Goal: Information Seeking & Learning: Learn about a topic

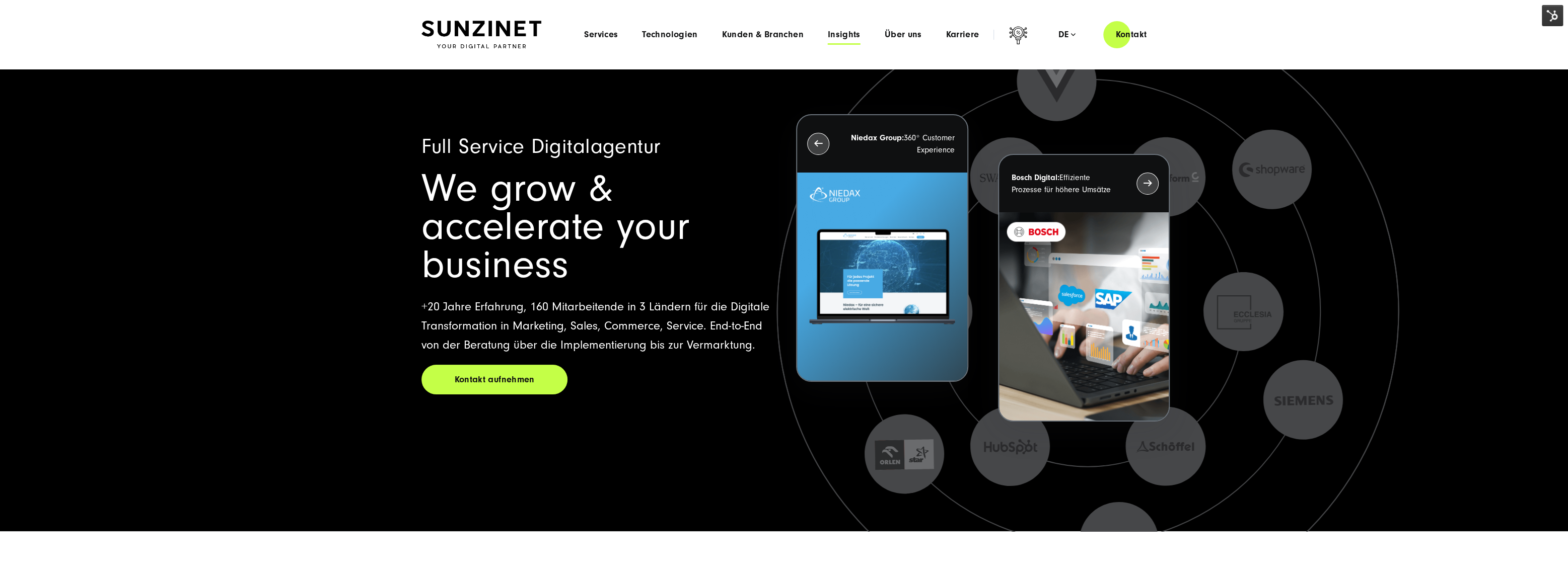
click at [842, 33] on span "Insights" at bounding box center [844, 35] width 33 height 10
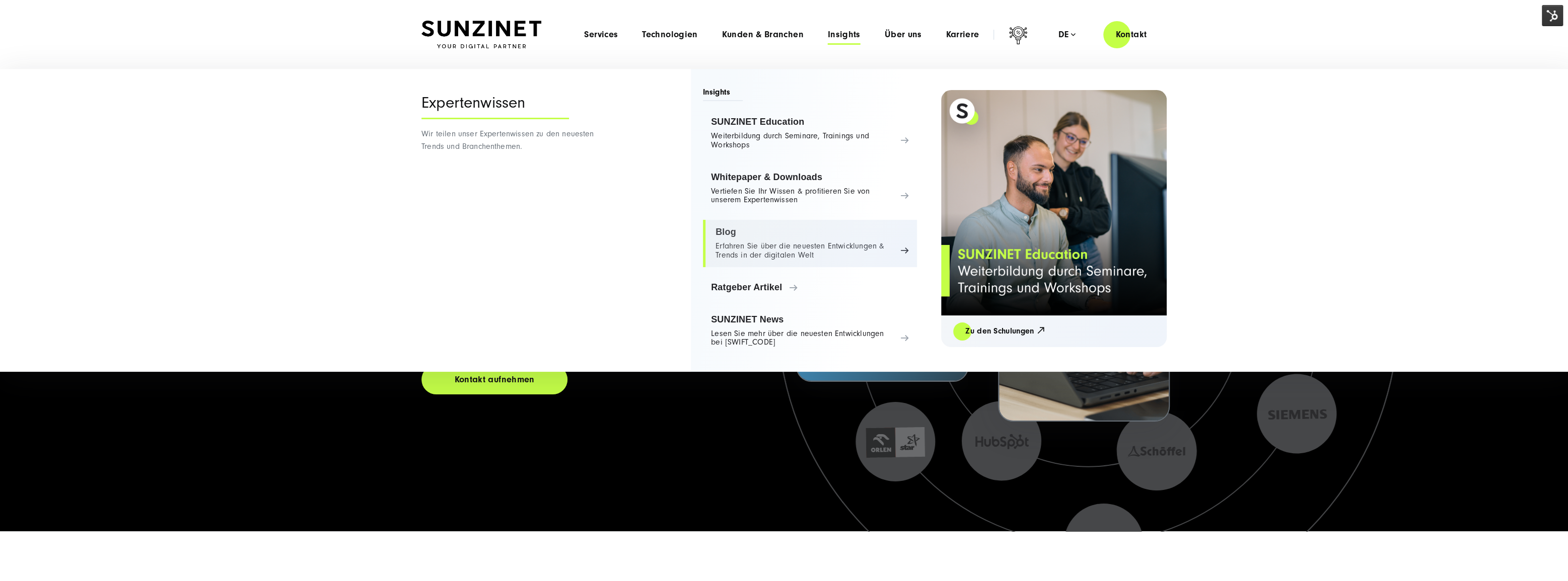
click at [766, 232] on link "Blog Erfahren Sie über die neuesten Entwicklungen & Trends in der digitalen Welt" at bounding box center [810, 244] width 214 height 47
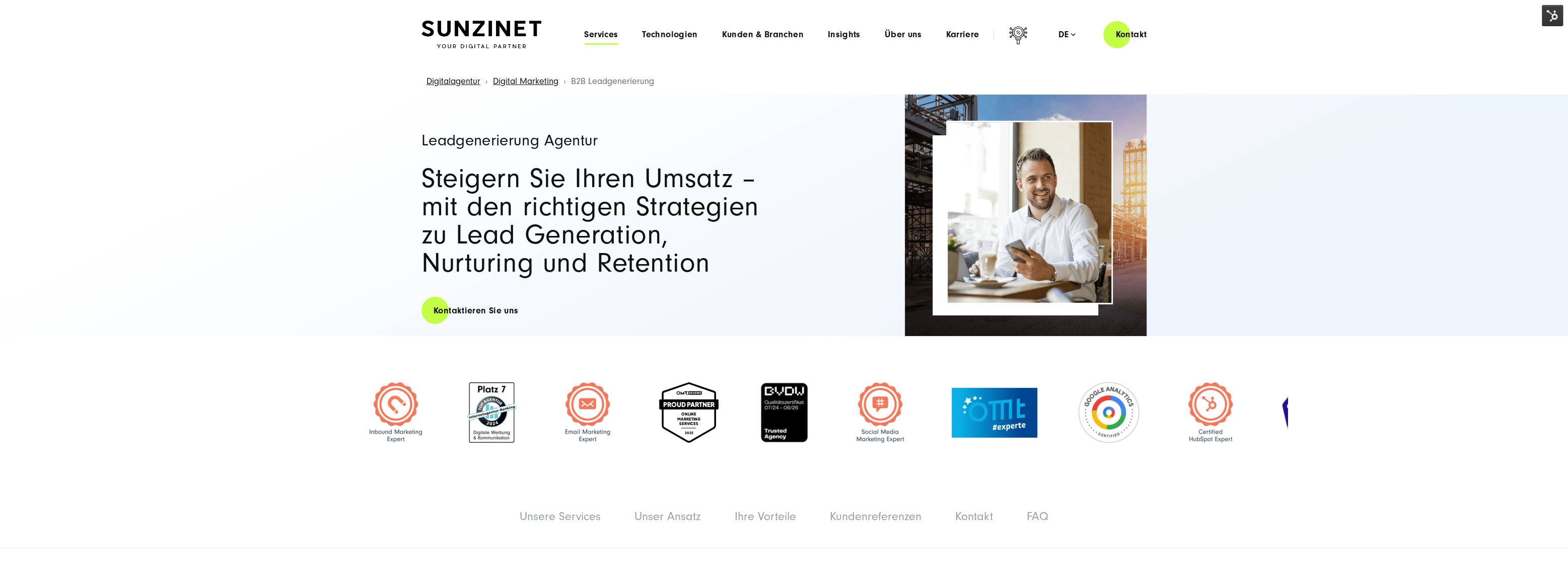
click at [611, 38] on span "Services" at bounding box center [601, 35] width 33 height 10
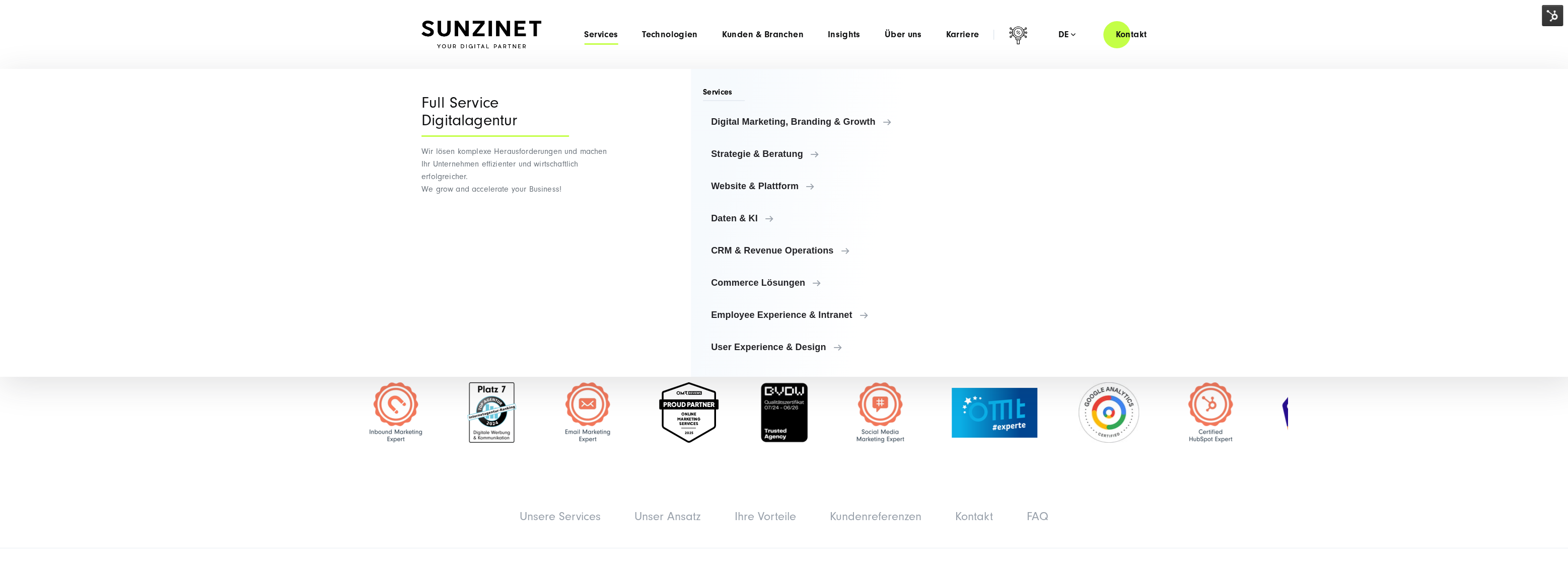
click at [611, 38] on span "Services" at bounding box center [601, 35] width 33 height 10
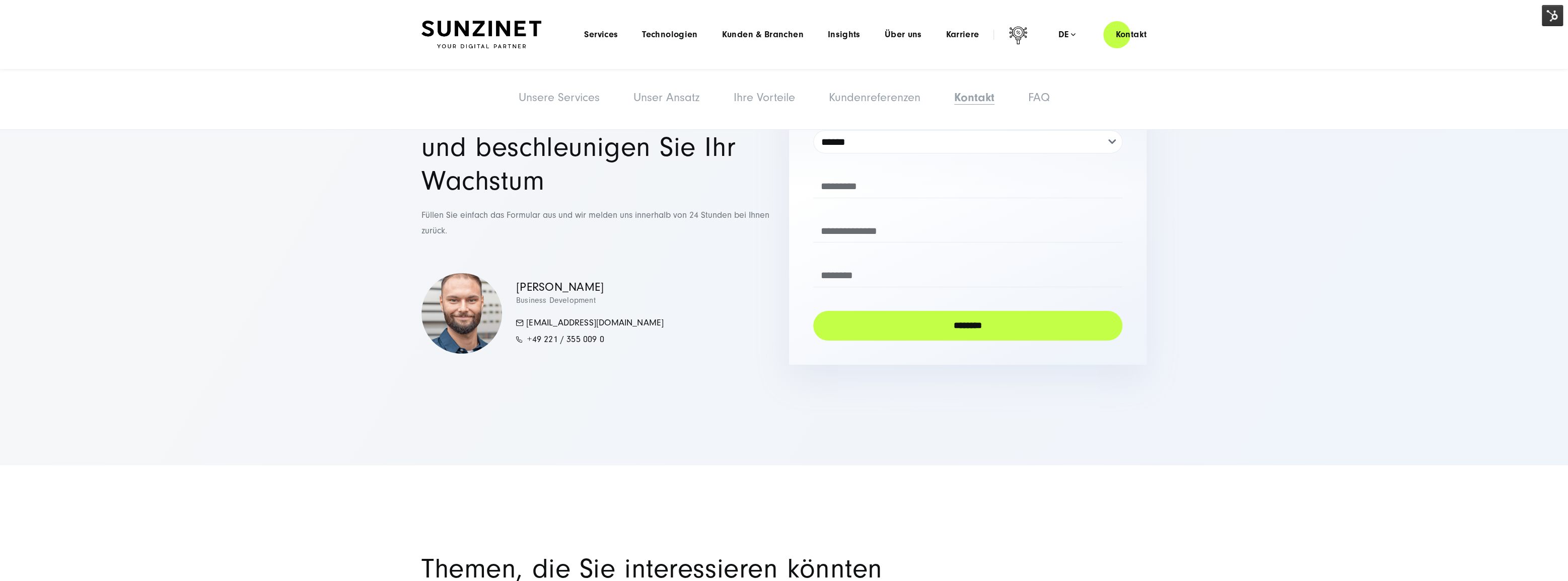
scroll to position [4291, 0]
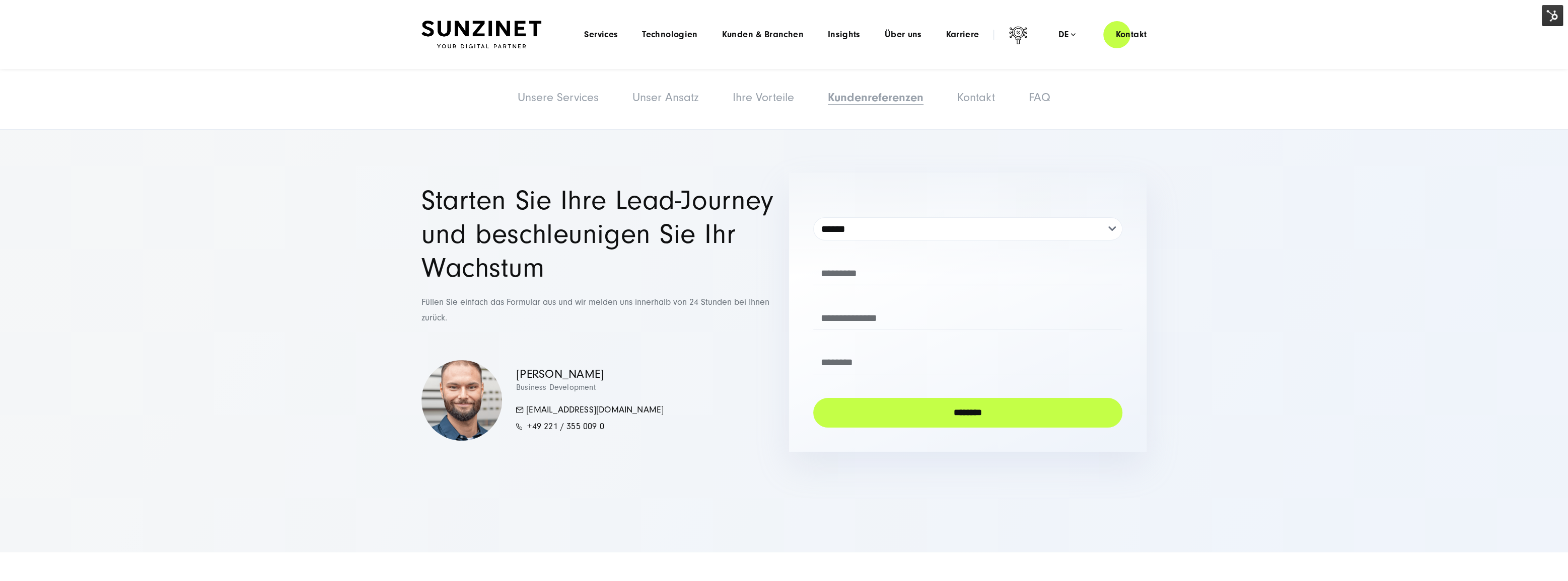
drag, startPoint x: 780, startPoint y: 273, endPoint x: 771, endPoint y: 151, distance: 122.3
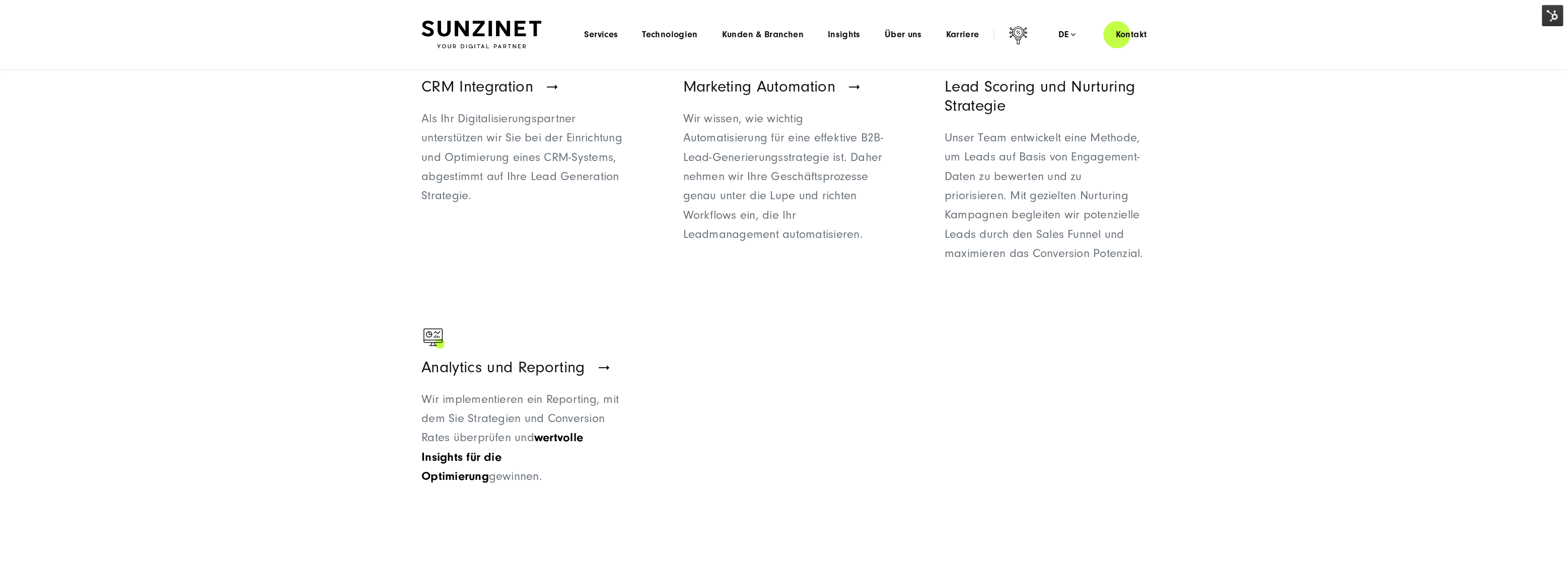
scroll to position [0, 0]
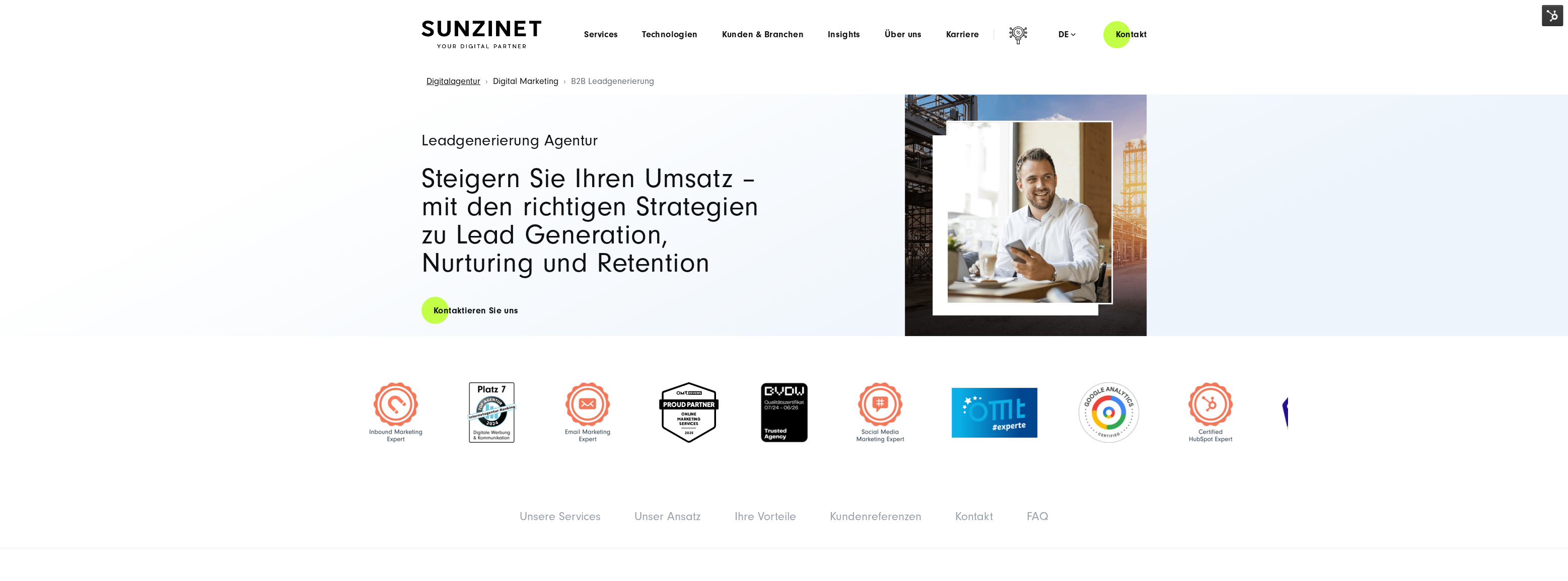
click at [532, 83] on link "Digital Marketing" at bounding box center [526, 81] width 66 height 10
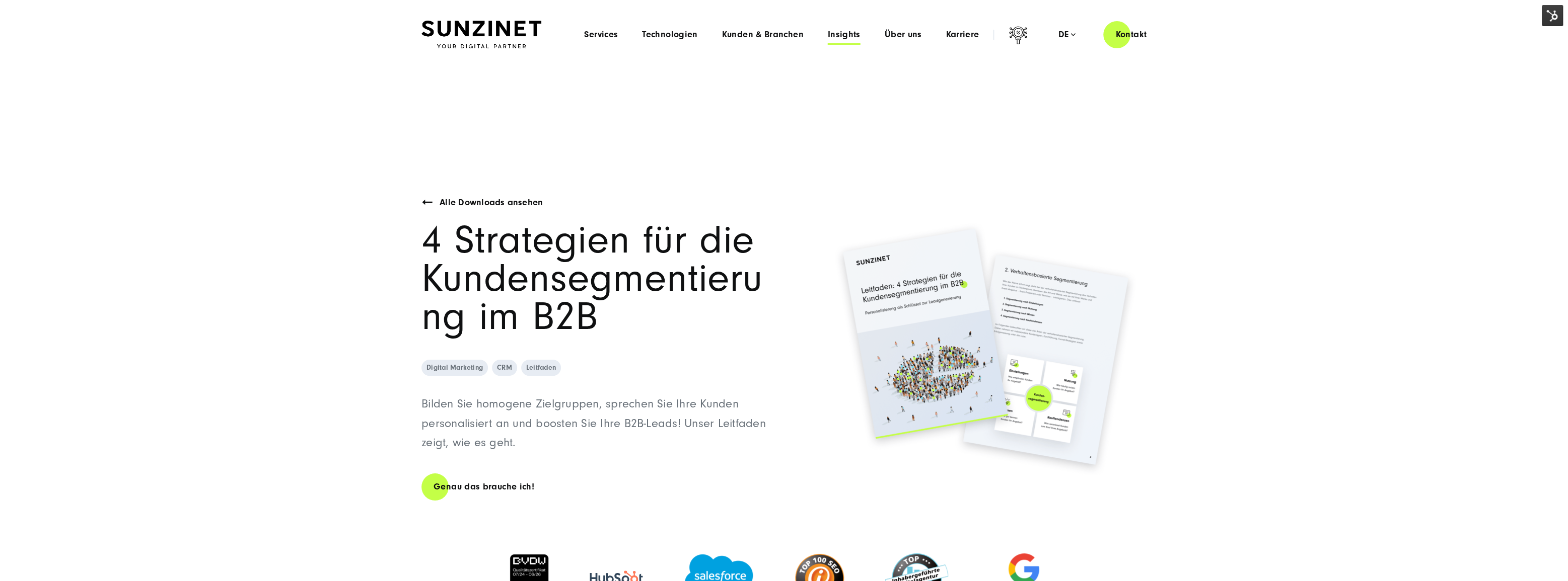
click at [853, 38] on span "Insights" at bounding box center [844, 35] width 33 height 10
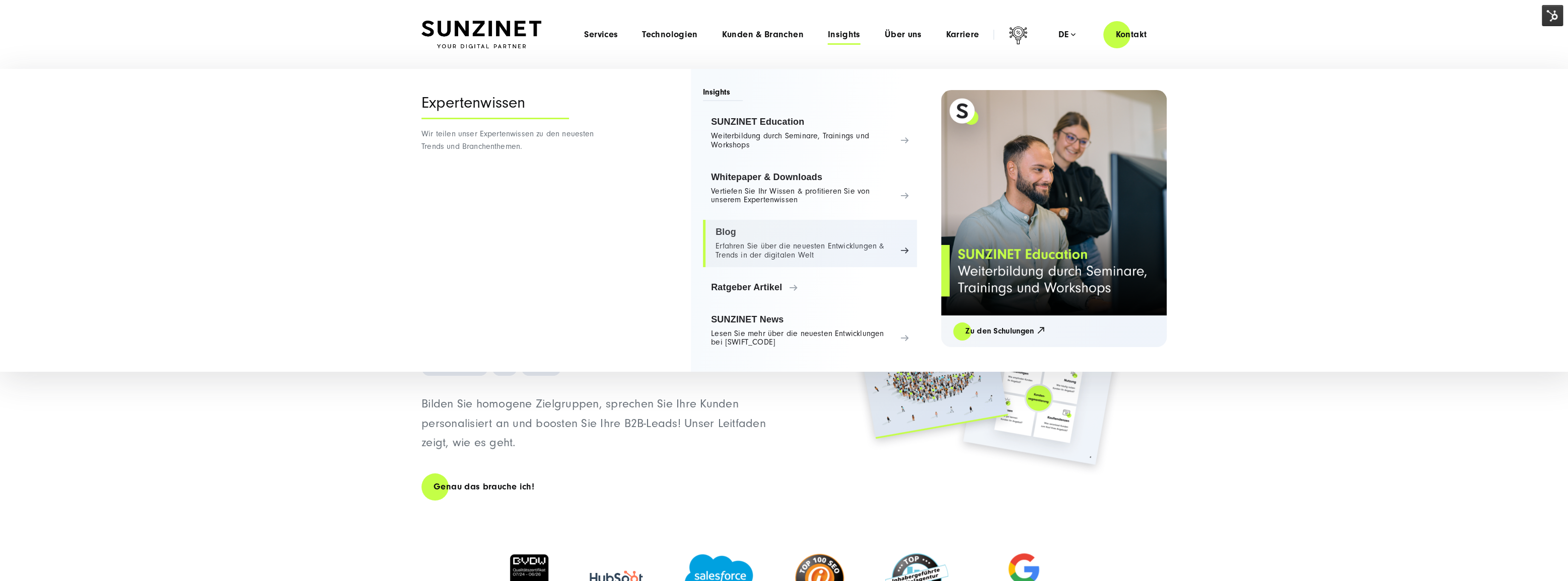
click at [830, 237] on link "Blog Erfahren Sie über die neuesten Entwicklungen & Trends in der digitalen Welt" at bounding box center [810, 244] width 214 height 47
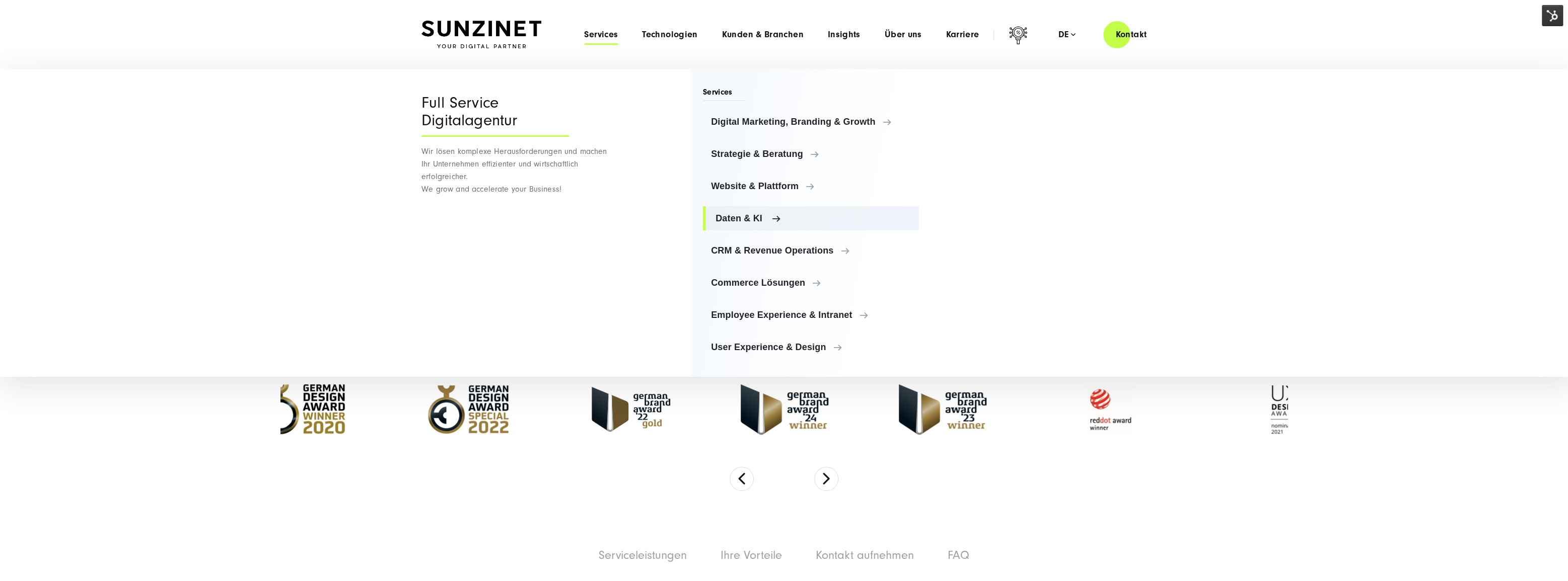
click at [746, 218] on span "Daten & KI" at bounding box center [813, 218] width 195 height 10
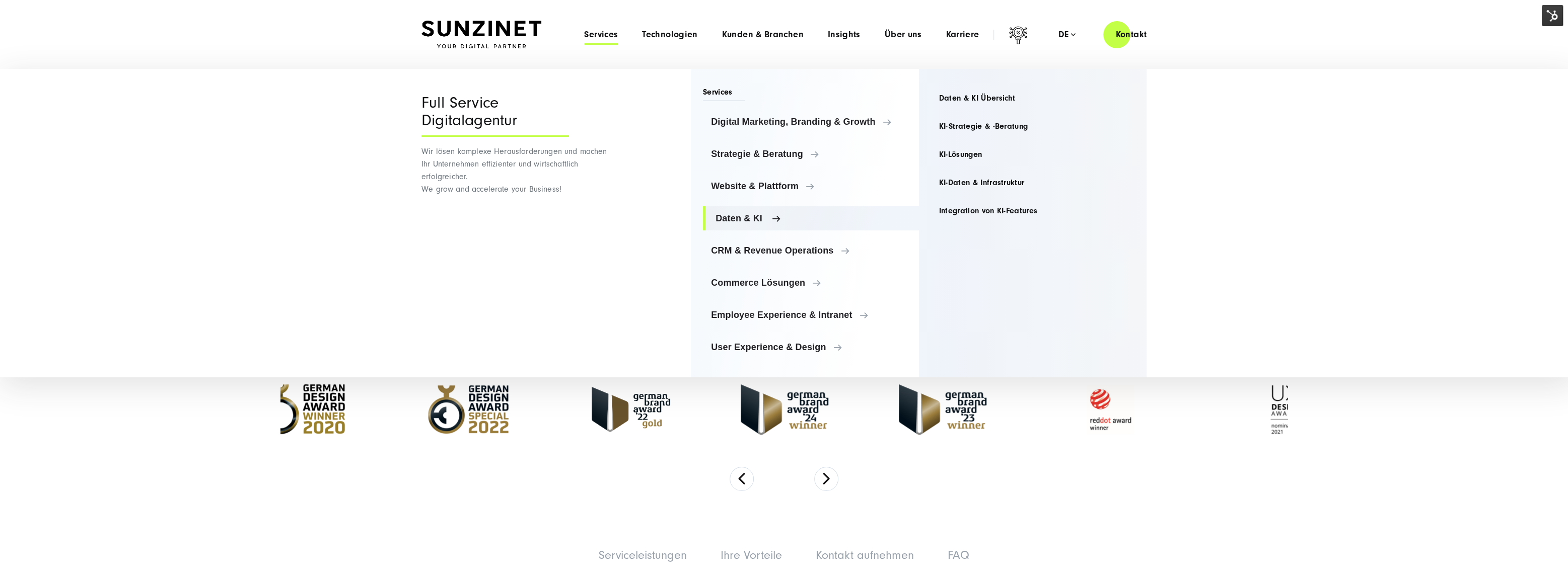
click at [746, 218] on span "Daten & KI" at bounding box center [813, 218] width 195 height 10
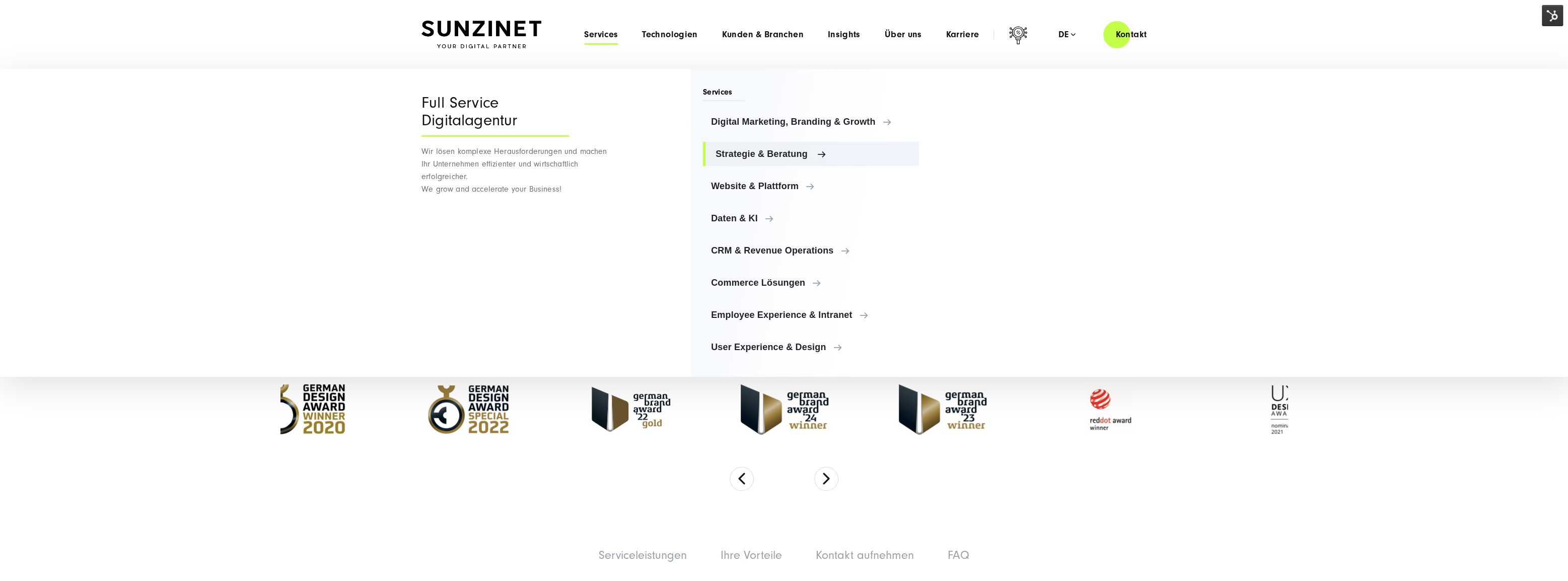
click at [760, 151] on span "Strategie & Beratung" at bounding box center [813, 154] width 195 height 10
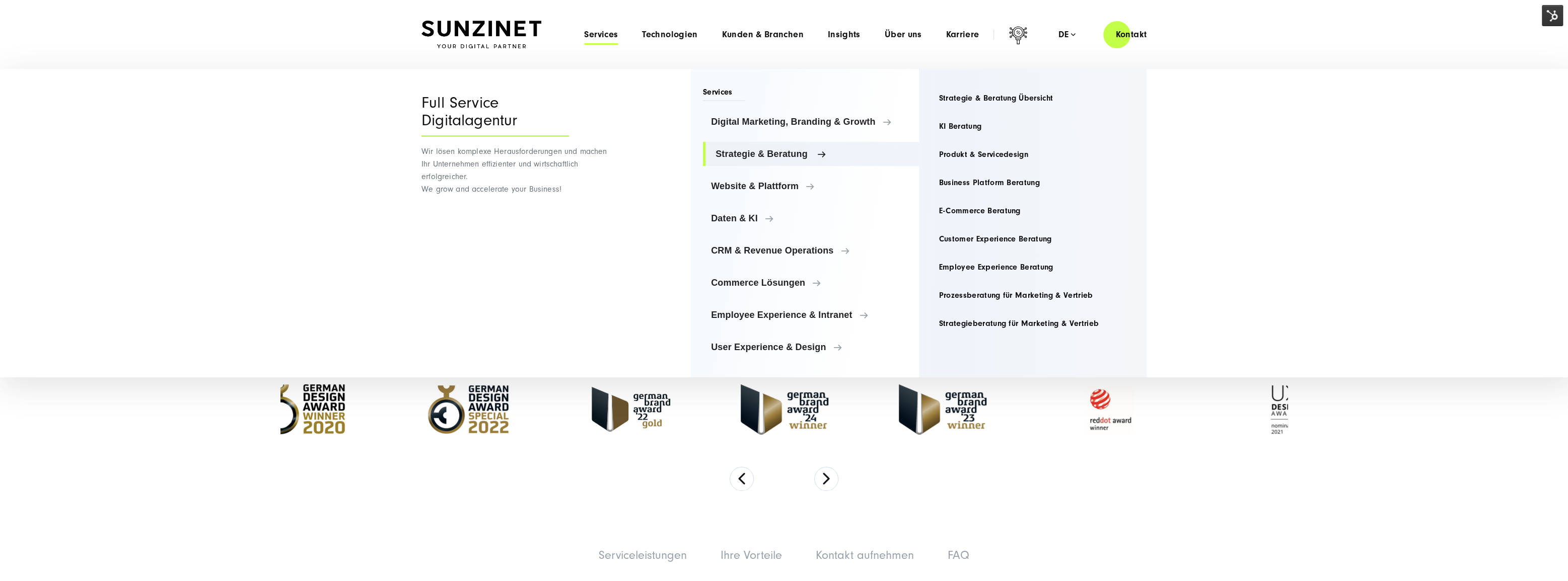
click at [760, 151] on span "Strategie & Beratung" at bounding box center [813, 154] width 195 height 10
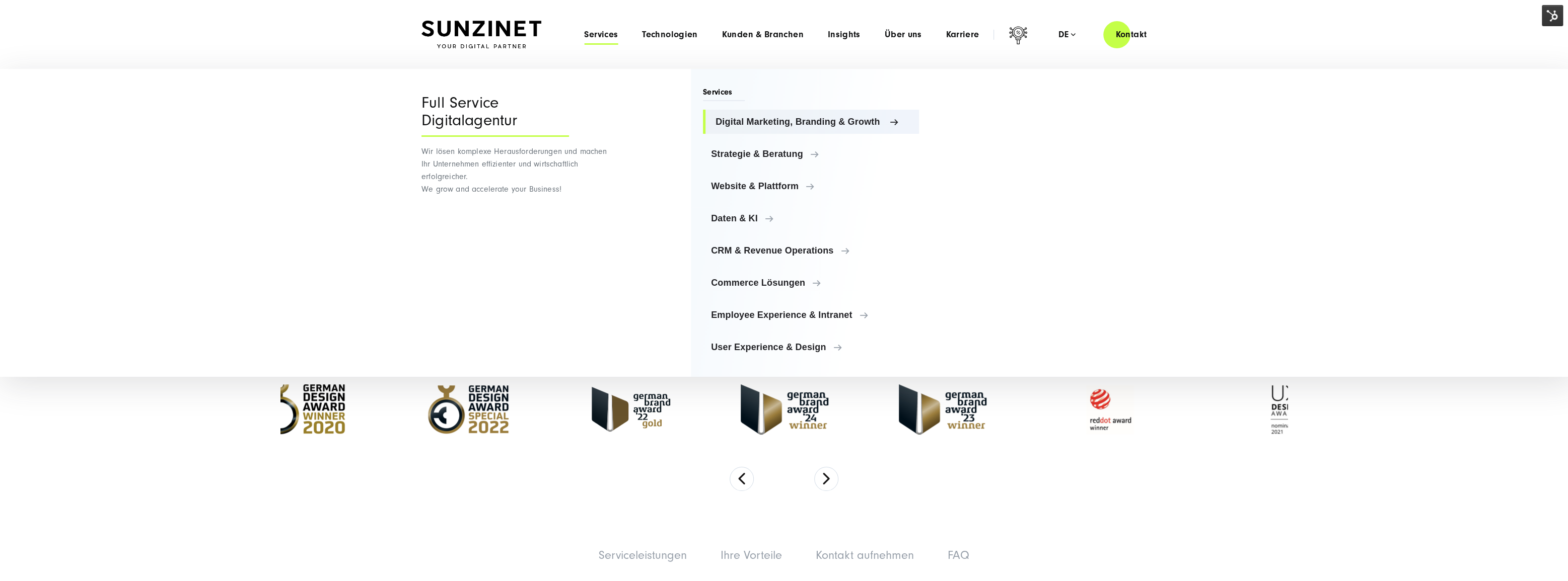
click at [771, 120] on span "Digital Marketing, Branding & Growth" at bounding box center [813, 122] width 195 height 10
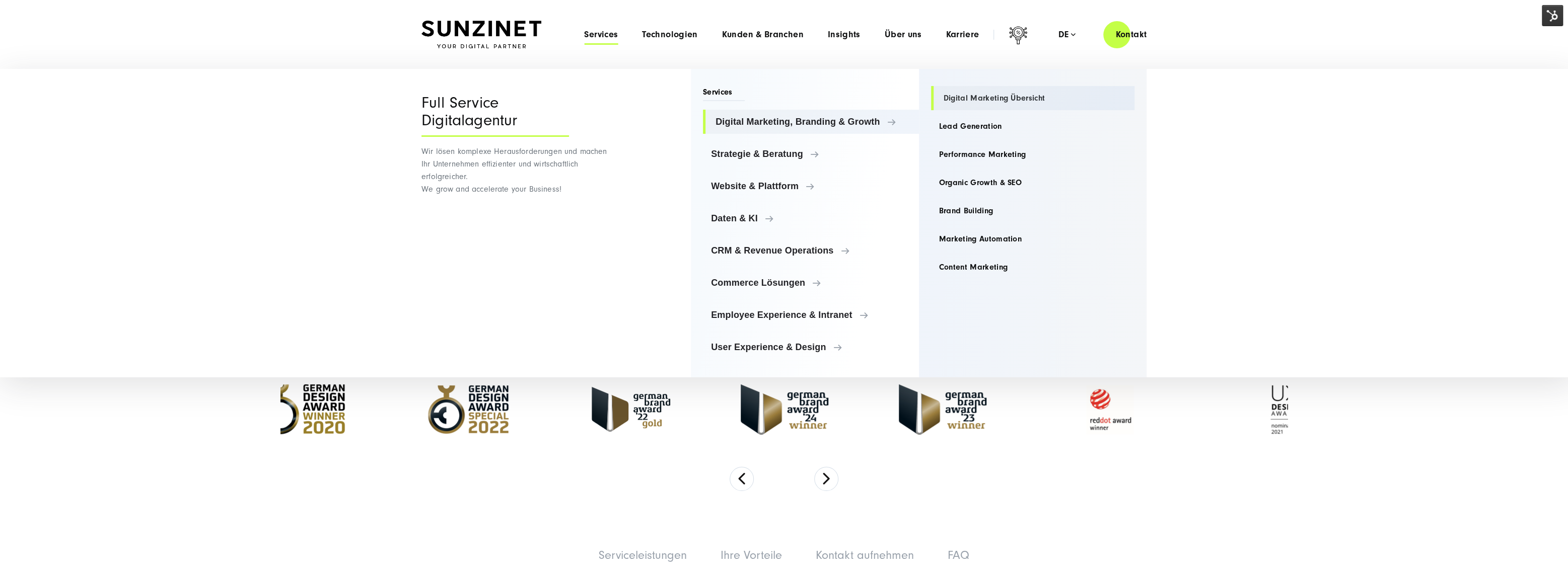
click at [1028, 92] on link "Digital Marketing Übersicht" at bounding box center [1033, 98] width 204 height 24
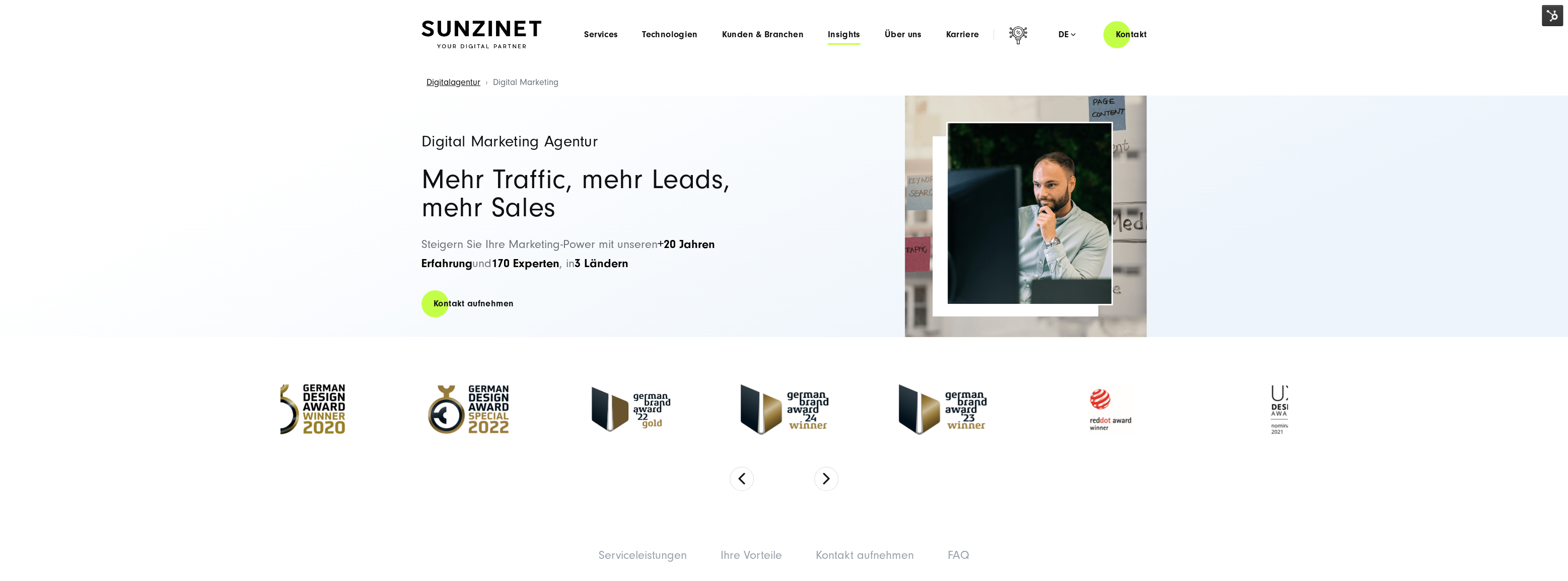
click at [845, 37] on span "Insights" at bounding box center [844, 35] width 33 height 10
click at [894, 26] on div "Menu Services Menu Full Service Digitalagentur Wir lösen komplexe Herausforderu…" at bounding box center [866, 34] width 587 height 29
click at [899, 31] on span "Über uns" at bounding box center [903, 35] width 37 height 10
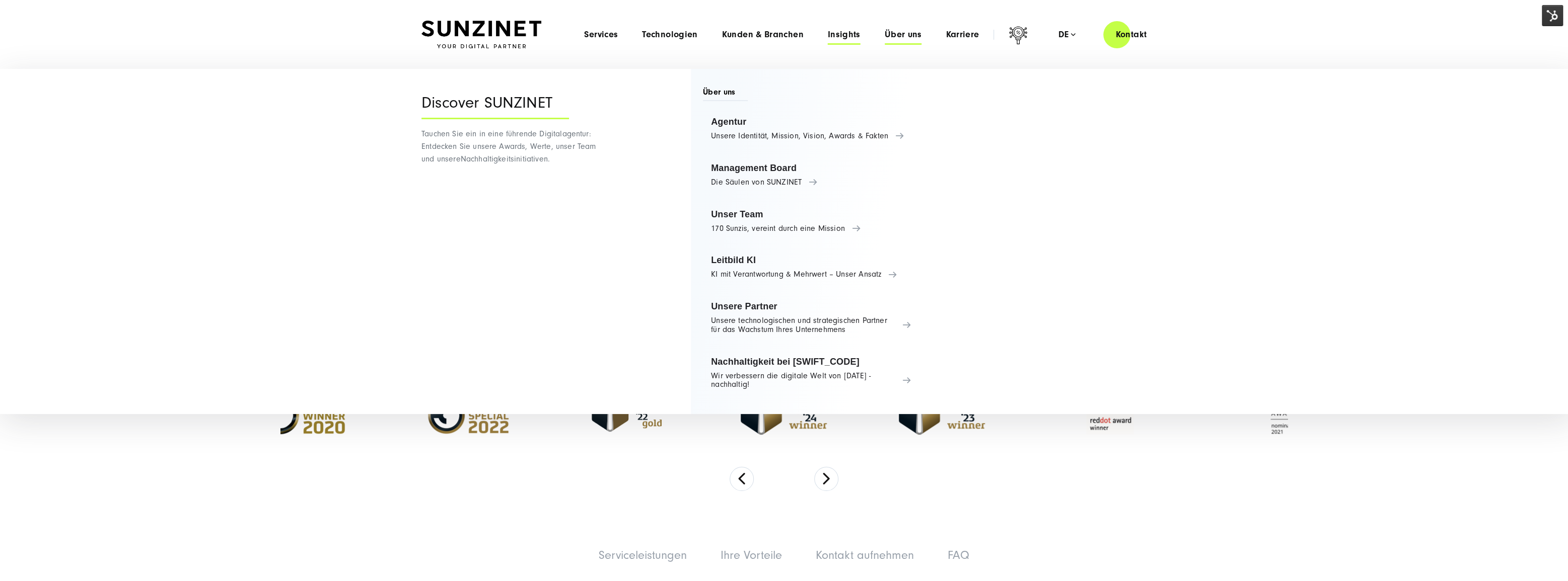
click at [848, 35] on span "Insights" at bounding box center [844, 35] width 33 height 10
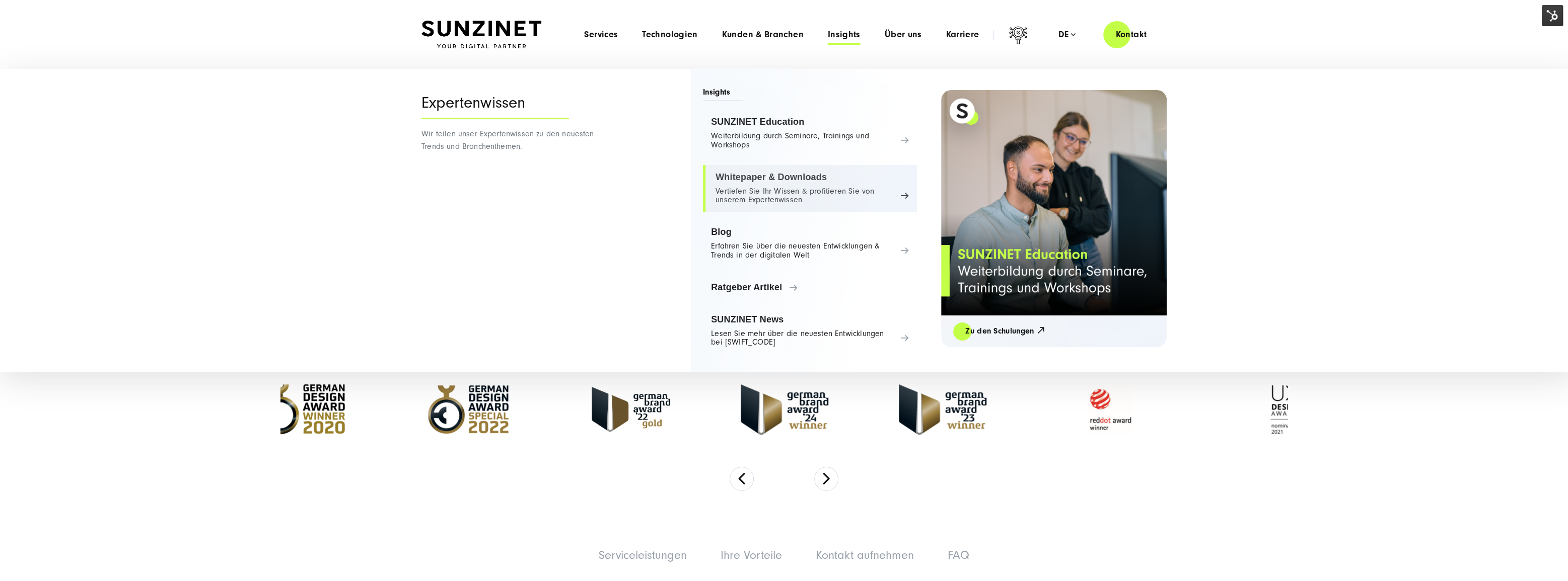
click at [760, 184] on link "Whitepaper & Downloads Vertiefen Sie Ihr Wissen & profitieren Sie von unserem E…" at bounding box center [810, 189] width 214 height 47
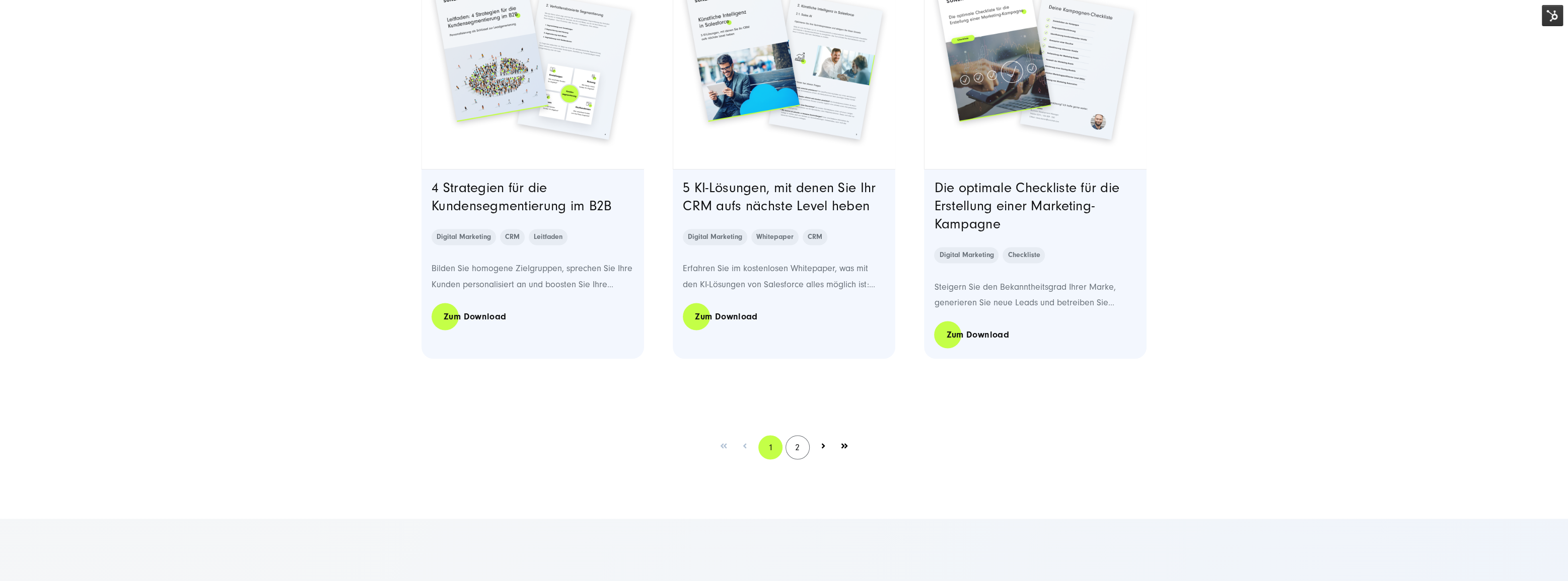
scroll to position [1967, 0]
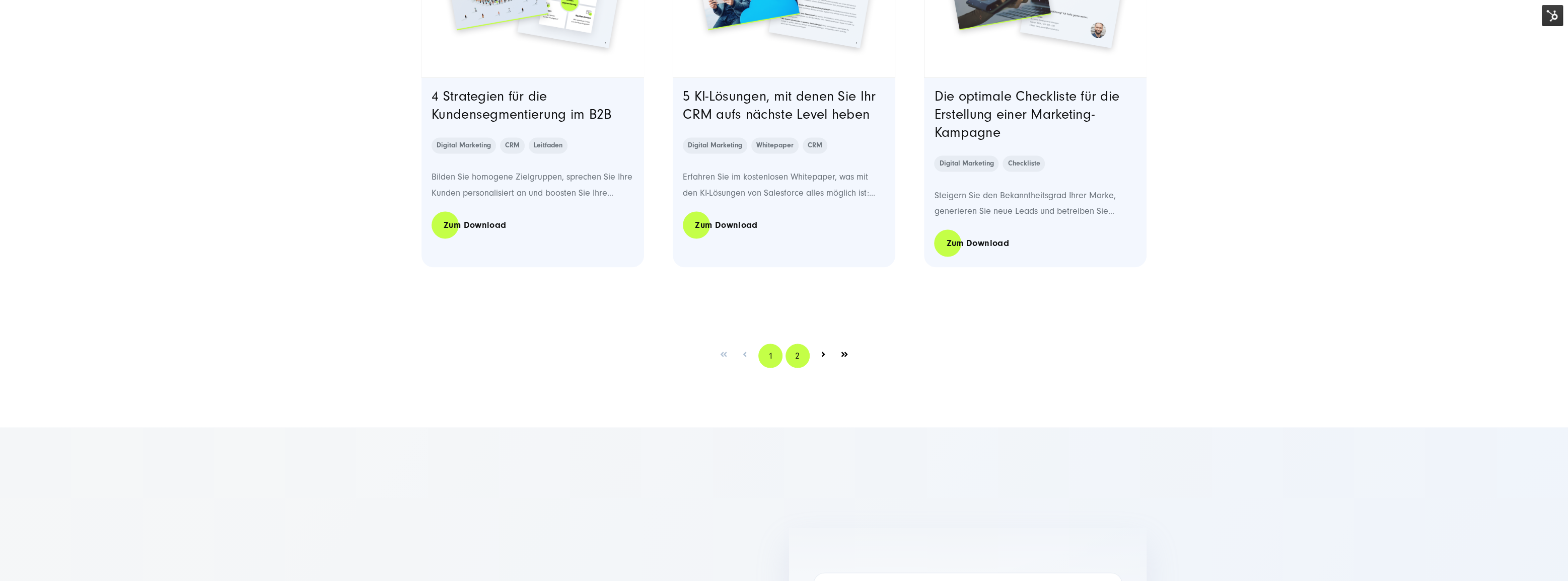
click at [797, 357] on link "2" at bounding box center [797, 356] width 24 height 24
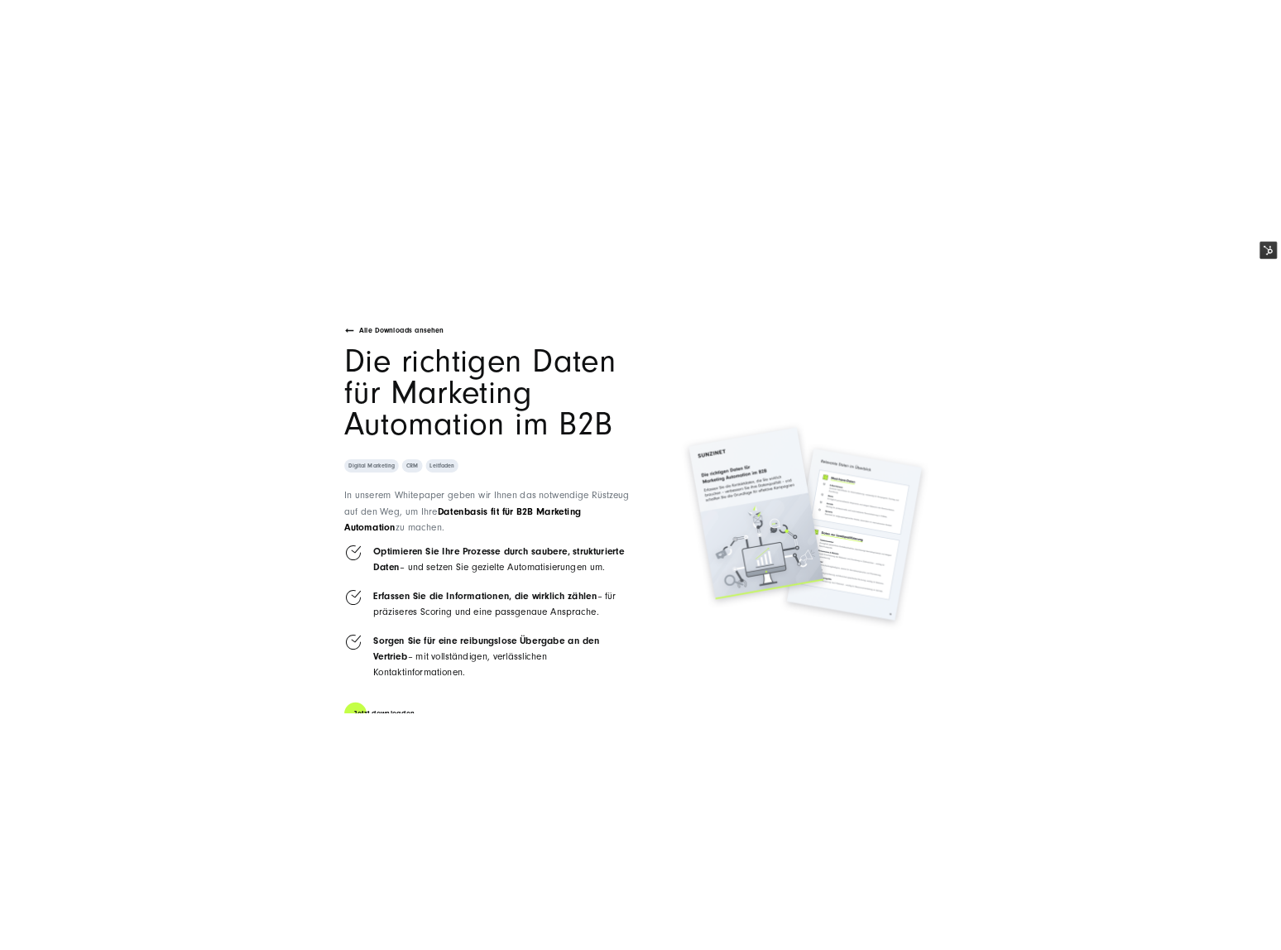
scroll to position [150, 0]
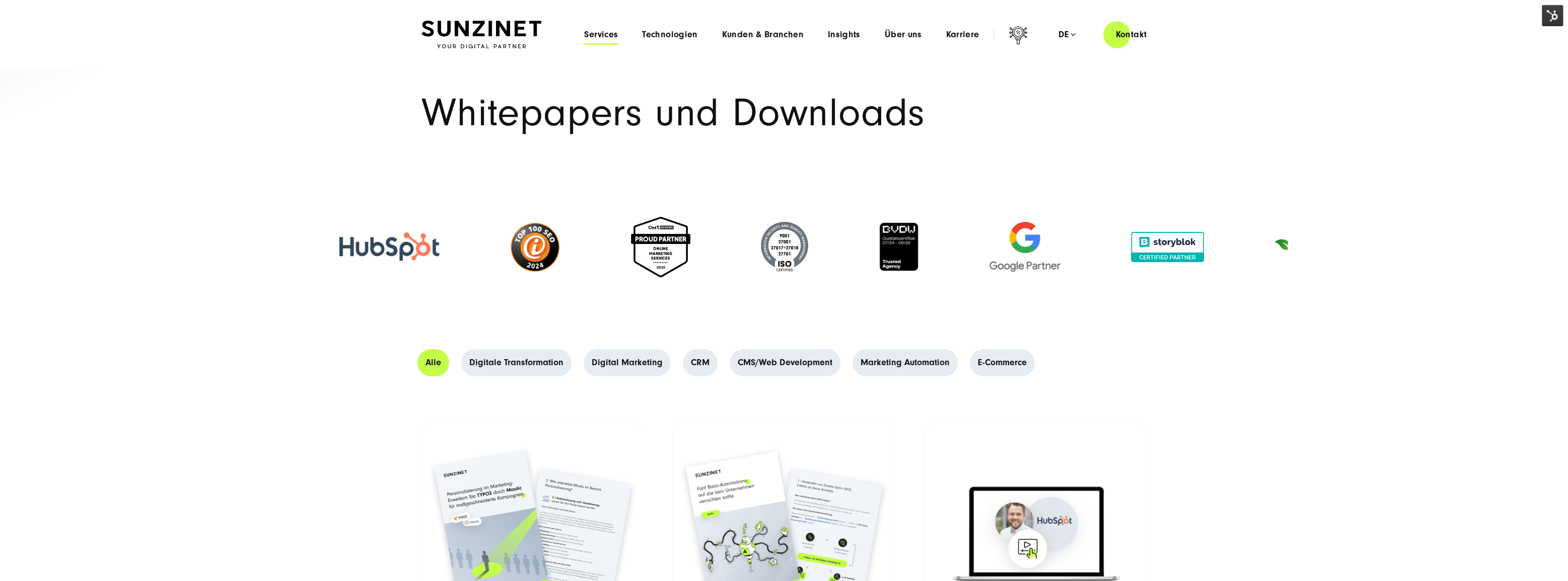
click at [613, 35] on span "Services" at bounding box center [601, 35] width 33 height 10
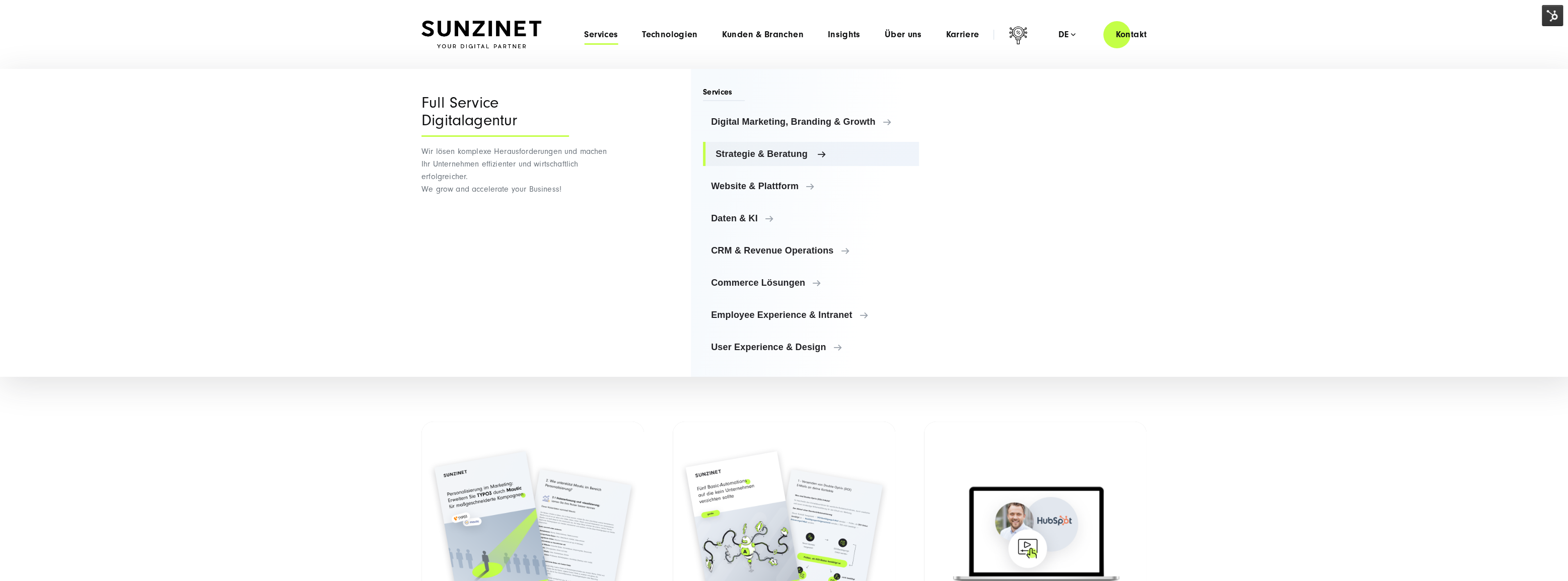
click at [735, 152] on span "Strategie & Beratung" at bounding box center [813, 154] width 195 height 10
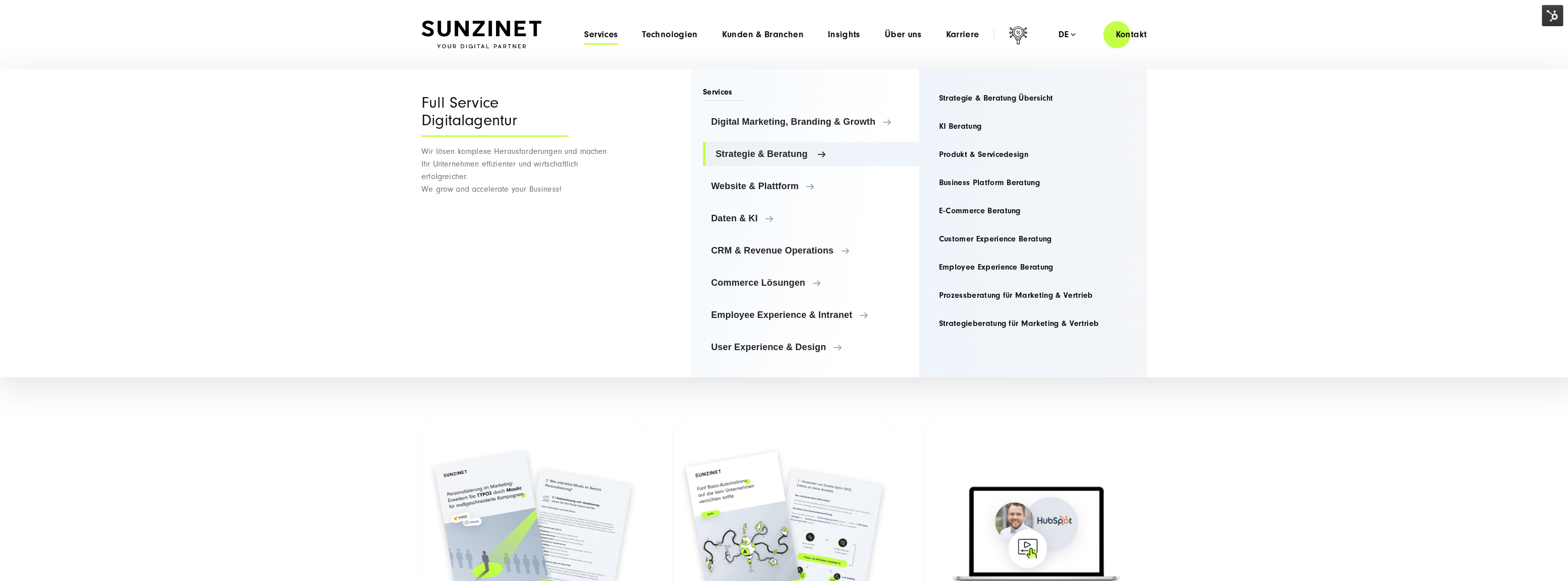
click at [735, 152] on span "Strategie & Beratung" at bounding box center [813, 154] width 195 height 10
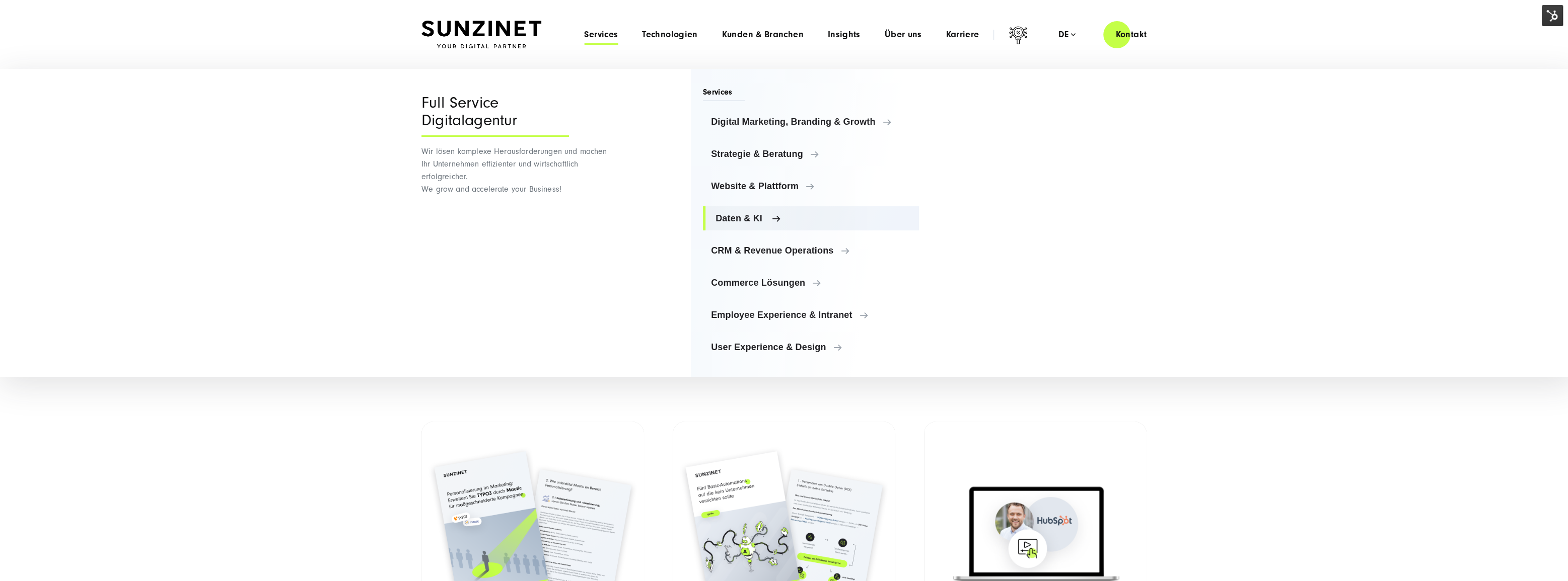
click at [732, 229] on link "Daten & KI" at bounding box center [811, 218] width 216 height 24
click at [780, 117] on span "Digital Marketing, Branding & Growth" at bounding box center [813, 122] width 195 height 10
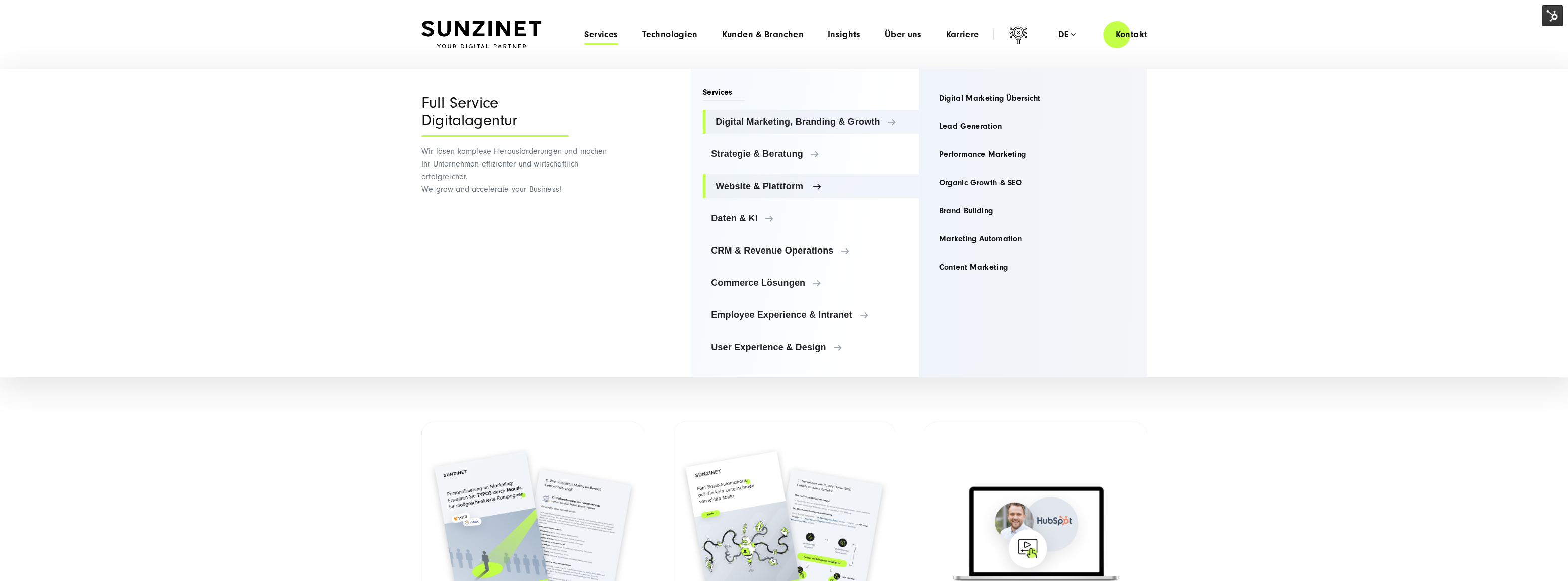
click at [775, 181] on span "Website & Plattform" at bounding box center [813, 186] width 195 height 10
click at [856, 36] on span "Insights" at bounding box center [844, 35] width 33 height 10
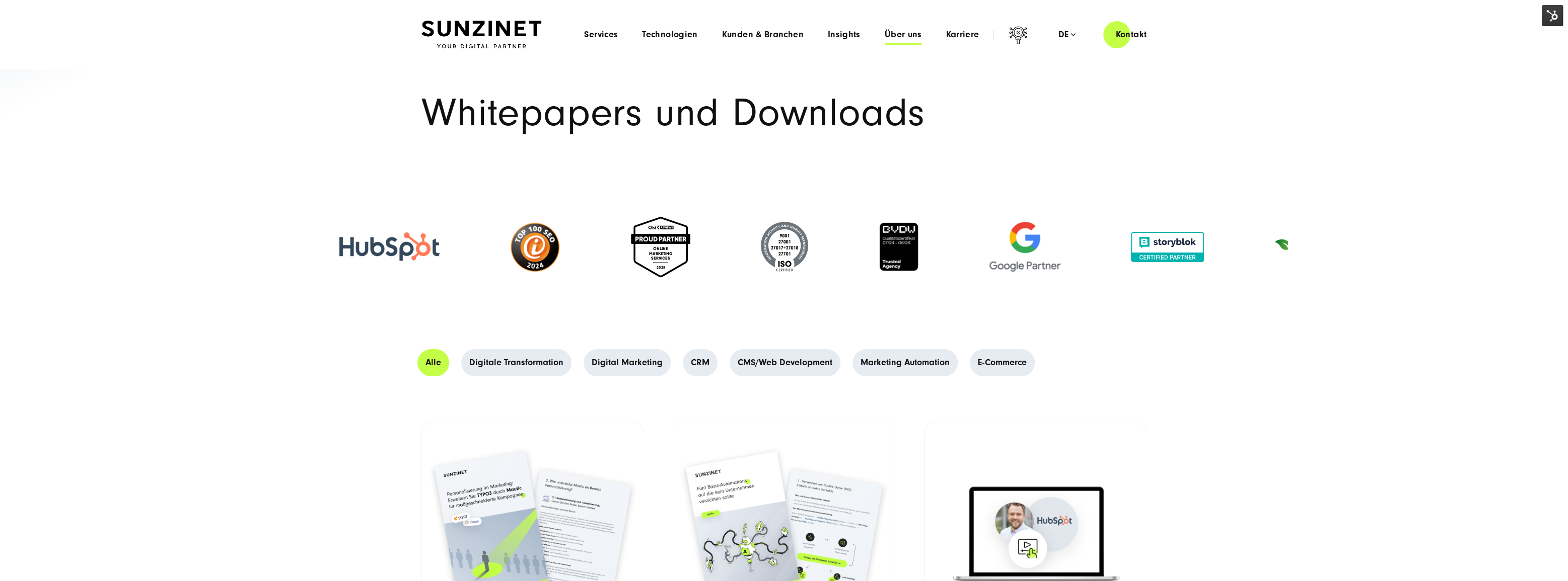
click at [907, 35] on span "Über uns" at bounding box center [903, 35] width 37 height 10
click at [842, 27] on div "Menu Services Menu Full Service Digitalagentur Wir lösen komplexe Herausforderu…" at bounding box center [866, 34] width 587 height 29
click at [849, 33] on span "Insights" at bounding box center [844, 35] width 33 height 10
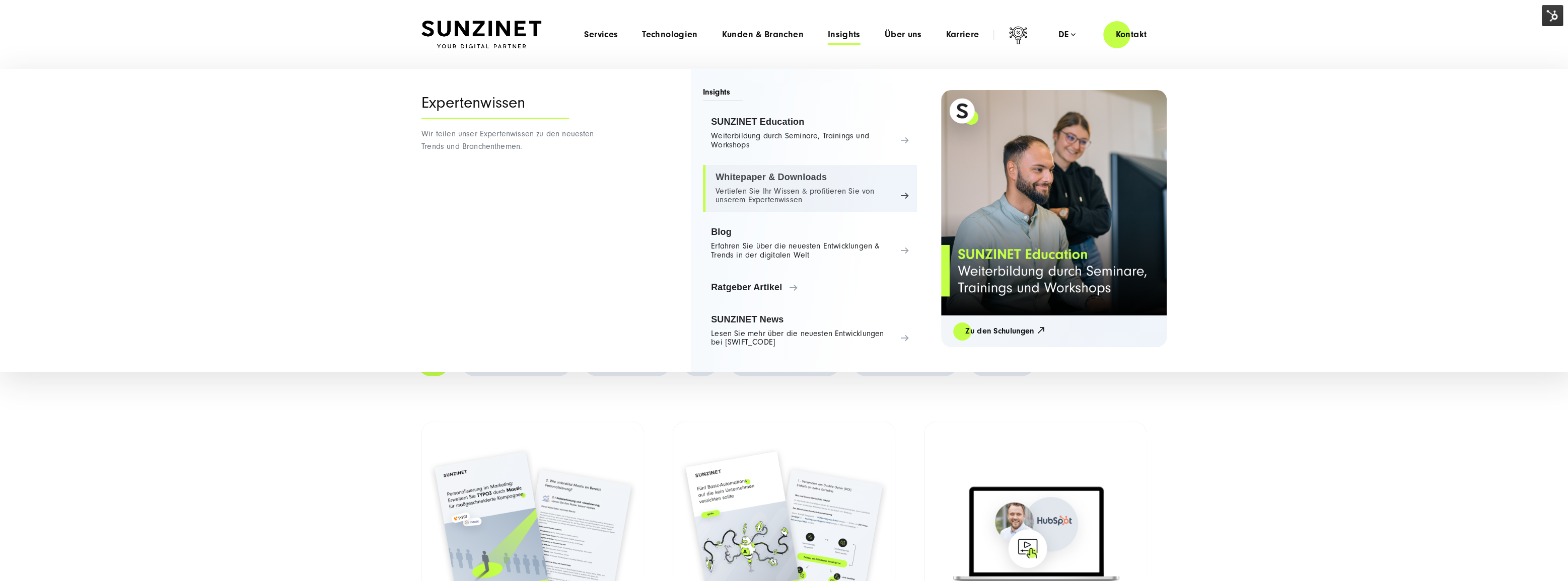
click at [774, 191] on link "Whitepaper & Downloads Vertiefen Sie Ihr Wissen & profitieren Sie von unserem E…" at bounding box center [810, 189] width 214 height 47
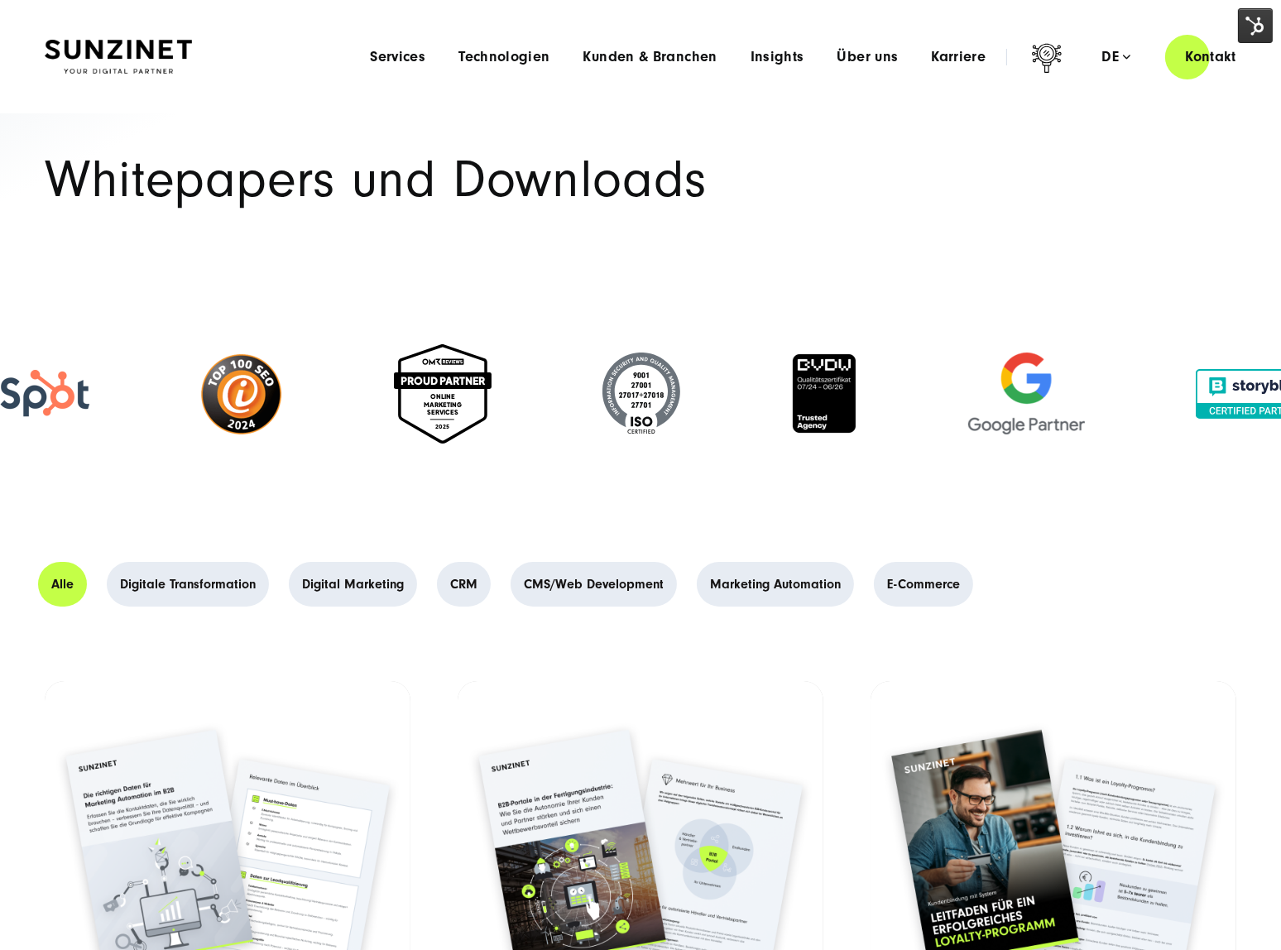
click at [430, 49] on li "Services Menu Full Service Digitalagentur Wir lösen komplexe Herausforderungen …" at bounding box center [397, 56] width 89 height 17
click at [415, 58] on span "Services" at bounding box center [397, 57] width 55 height 17
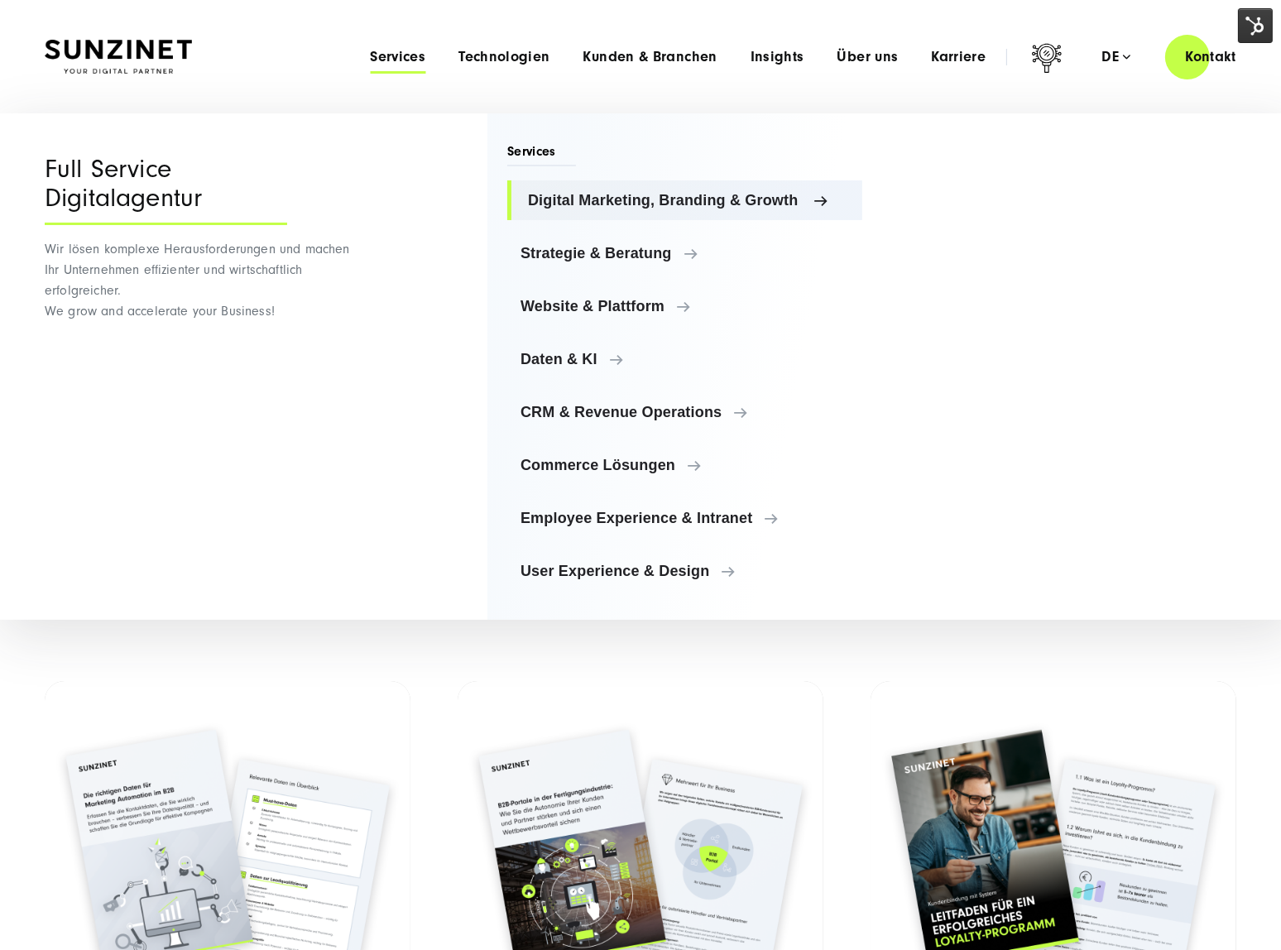
click at [615, 201] on span "Digital Marketing, Branding & Growth" at bounding box center [688, 200] width 321 height 17
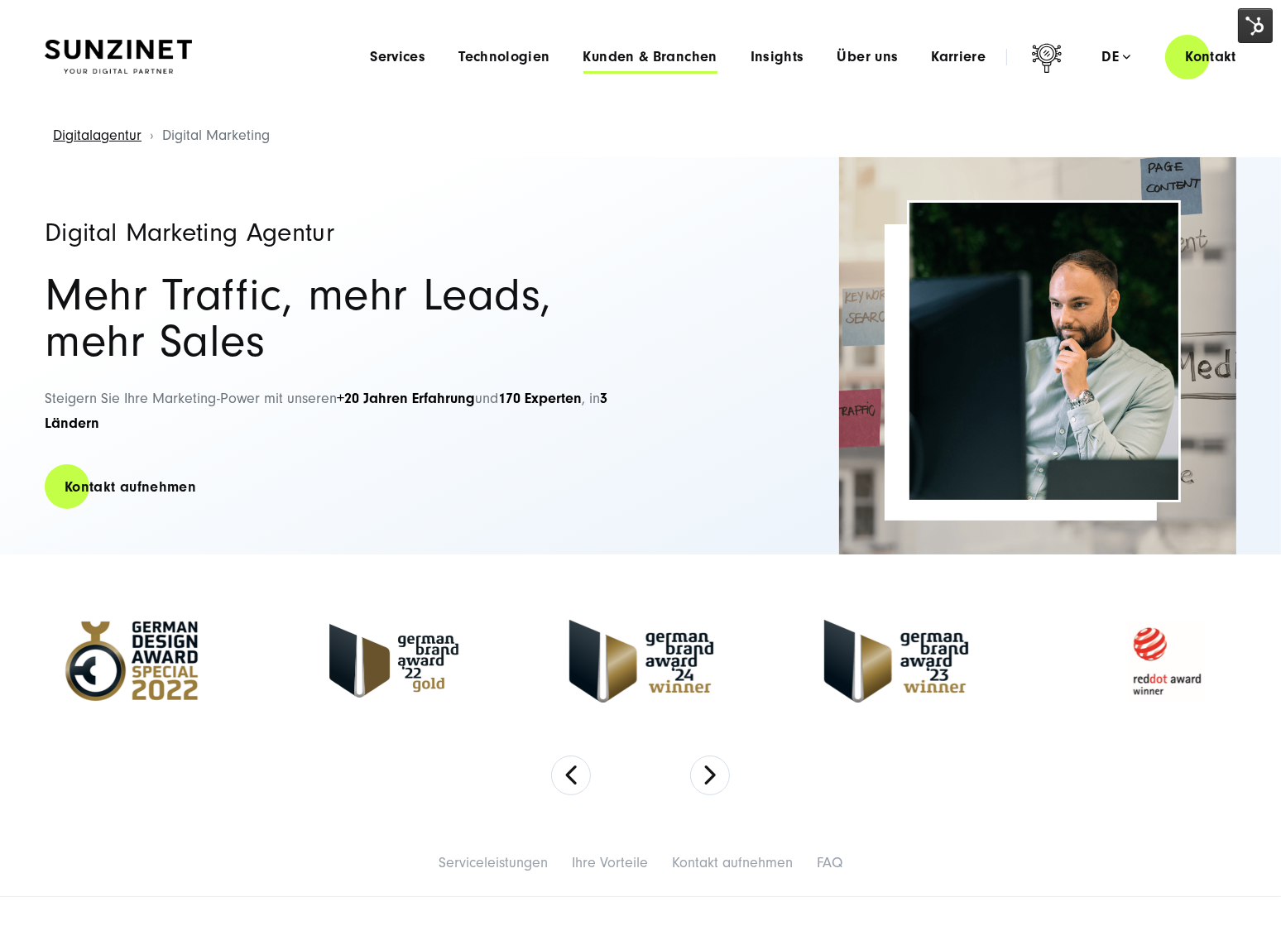
click at [608, 55] on span "Kunden & Branchen" at bounding box center [650, 57] width 134 height 17
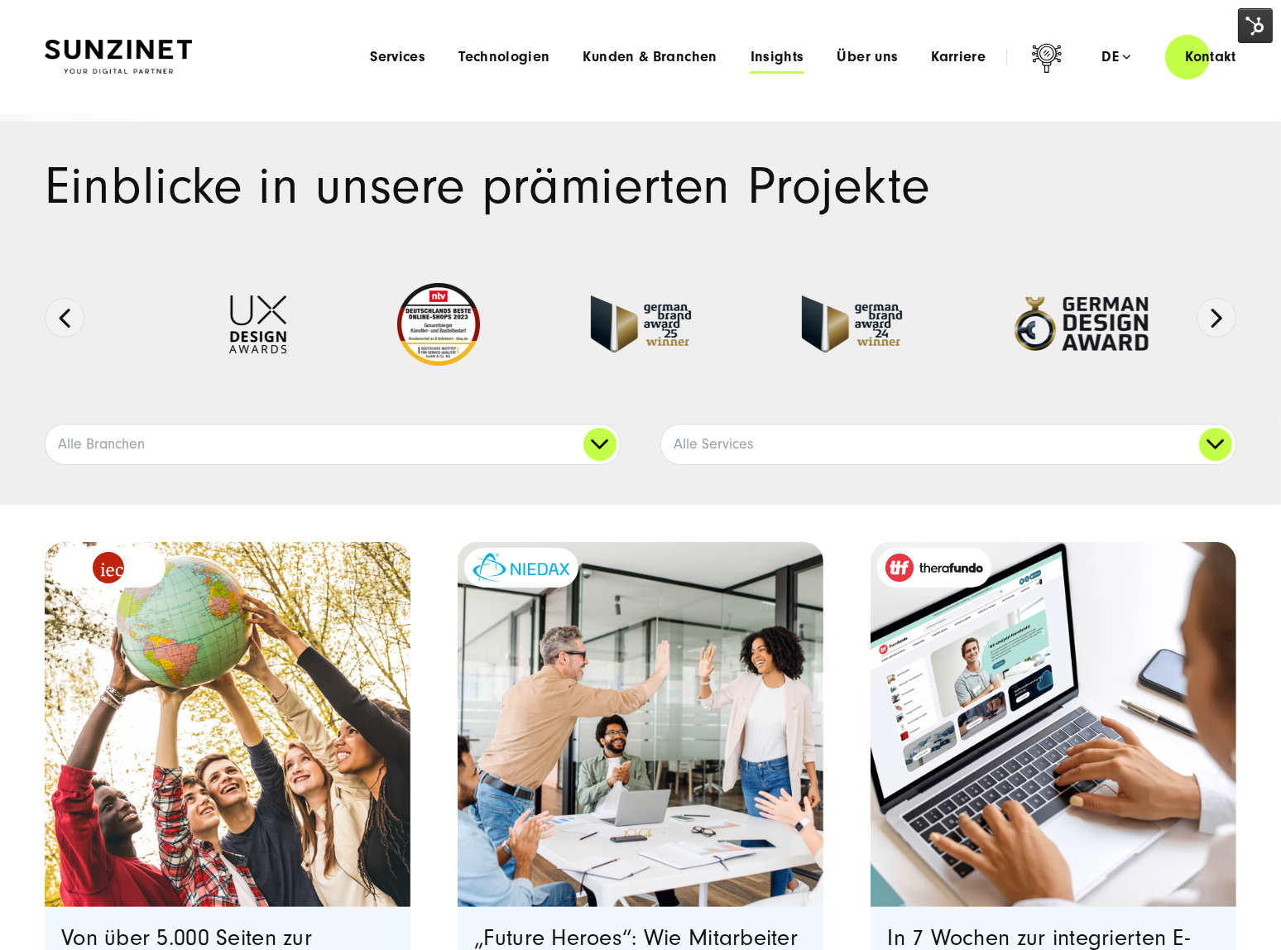
click at [781, 54] on span "Insights" at bounding box center [777, 57] width 54 height 17
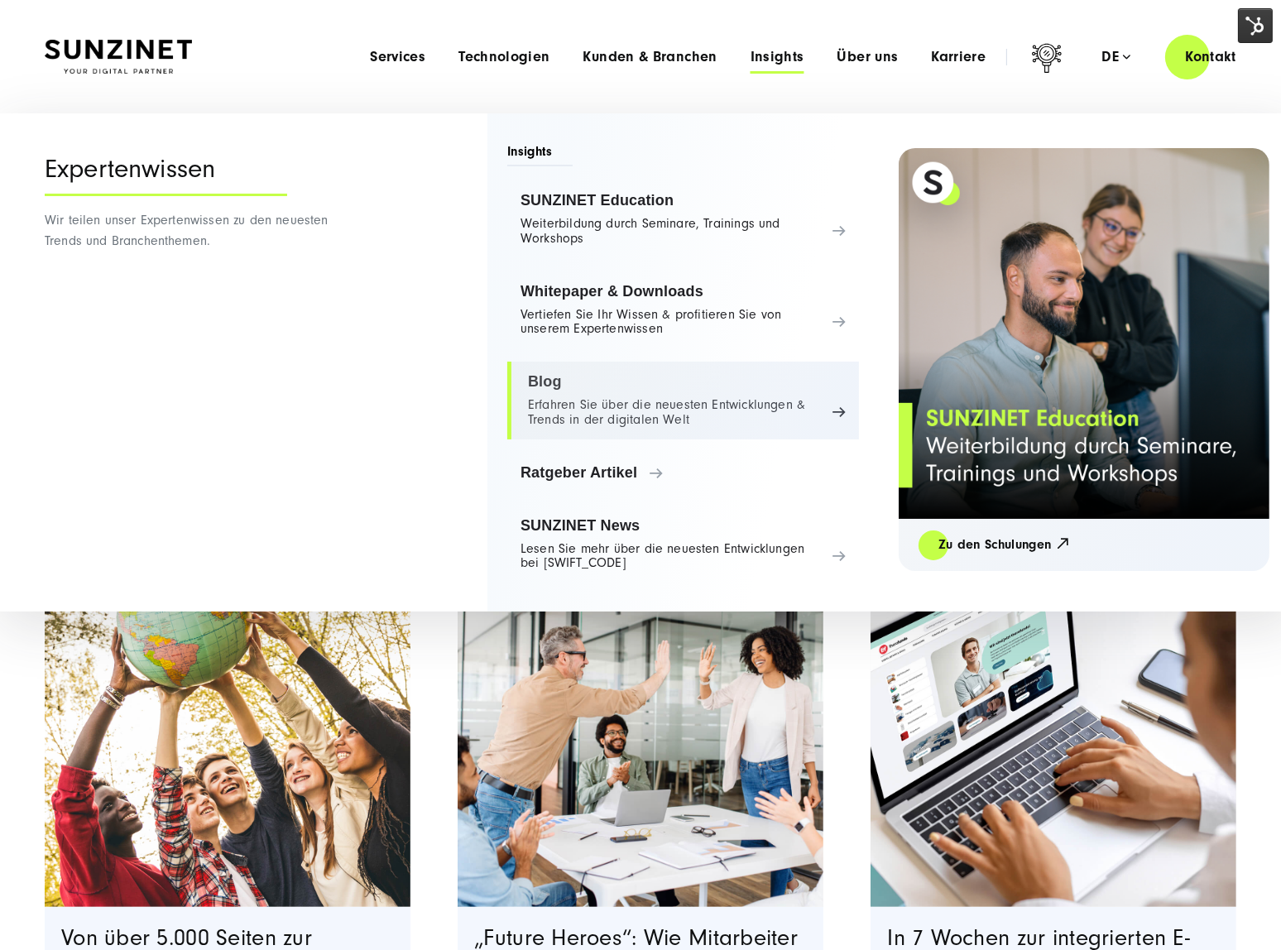
click at [670, 408] on link "Blog Erfahren Sie über die neuesten Entwicklungen & Trends in der digitalen Welt" at bounding box center [683, 401] width 352 height 78
